Goal: Information Seeking & Learning: Learn about a topic

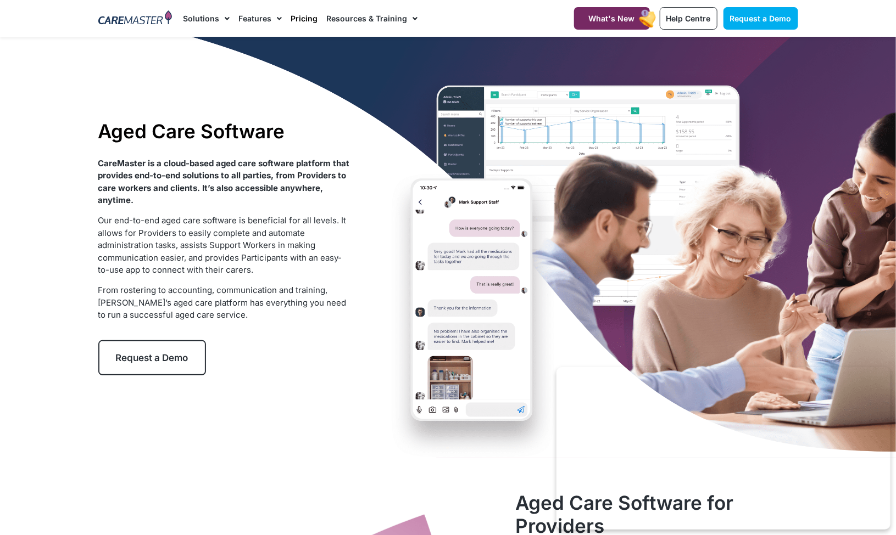
click at [298, 20] on link "Pricing" at bounding box center [304, 18] width 27 height 37
